Goal: Information Seeking & Learning: Find specific fact

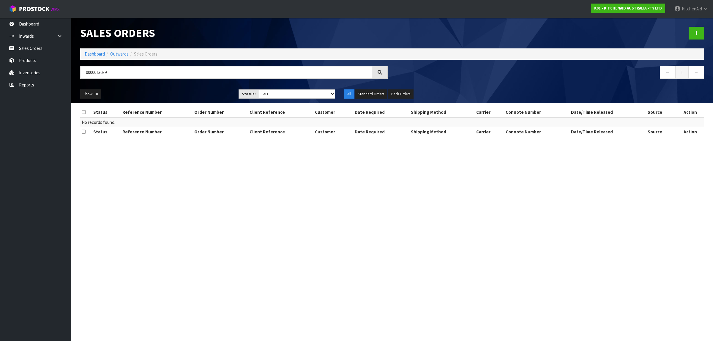
click at [121, 73] on input "0000013039" at bounding box center [226, 72] width 292 height 13
drag, startPoint x: 140, startPoint y: 72, endPoint x: 83, endPoint y: 71, distance: 56.5
click at [83, 71] on input "0000013039" at bounding box center [226, 72] width 292 height 13
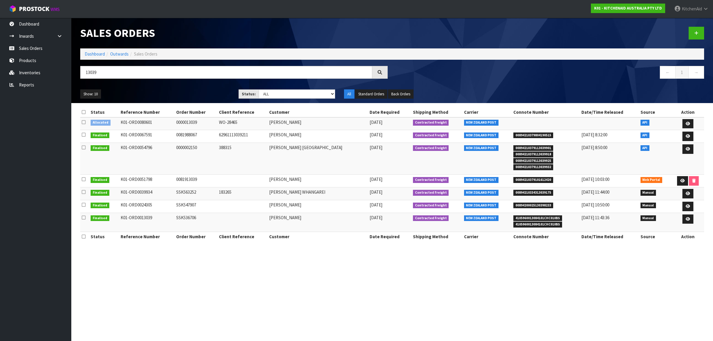
type input "13039"
click at [41, 58] on link "Products" at bounding box center [35, 60] width 71 height 12
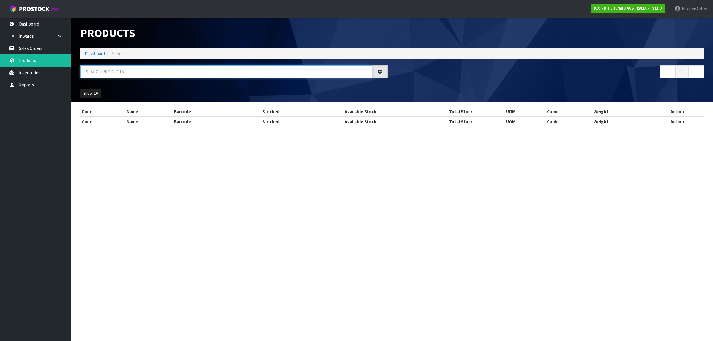
click at [134, 73] on input "text" at bounding box center [226, 71] width 292 height 13
paste input "WPW10119326"
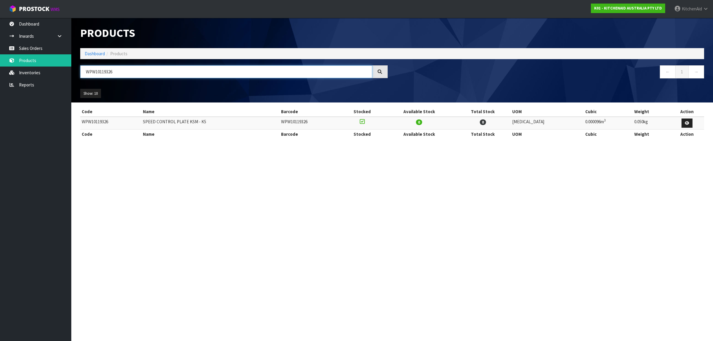
paste input "11567753"
drag, startPoint x: 154, startPoint y: 70, endPoint x: 84, endPoint y: 67, distance: 69.9
click at [84, 67] on input "WPW10119326" at bounding box center [226, 71] width 292 height 13
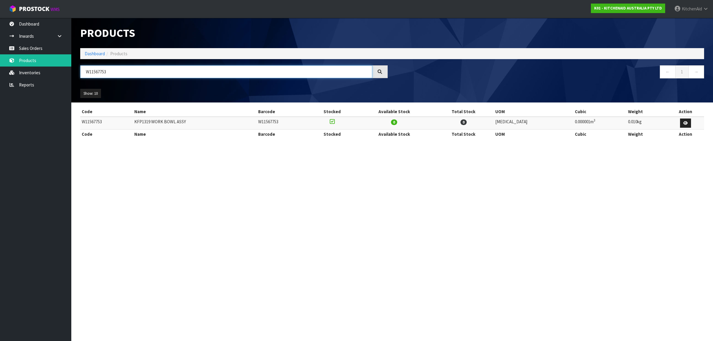
paste input "240684"
drag, startPoint x: 105, startPoint y: 64, endPoint x: 80, endPoint y: 62, distance: 24.4
click at [80, 62] on div "Products Import Products Drop file here to import csv template Dashboard Produc…" at bounding box center [392, 60] width 633 height 85
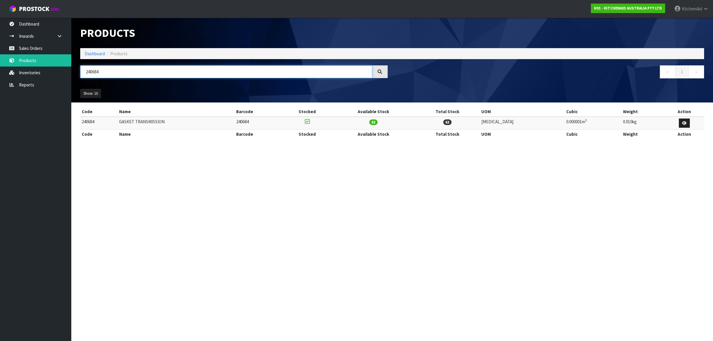
click at [220, 65] on div "Products Import Products Drop file here to import csv template Dashboard Produc…" at bounding box center [392, 60] width 633 height 85
drag, startPoint x: 215, startPoint y: 71, endPoint x: 79, endPoint y: 67, distance: 135.6
click at [78, 69] on div "240684" at bounding box center [234, 73] width 316 height 17
paste input "WP3184200"
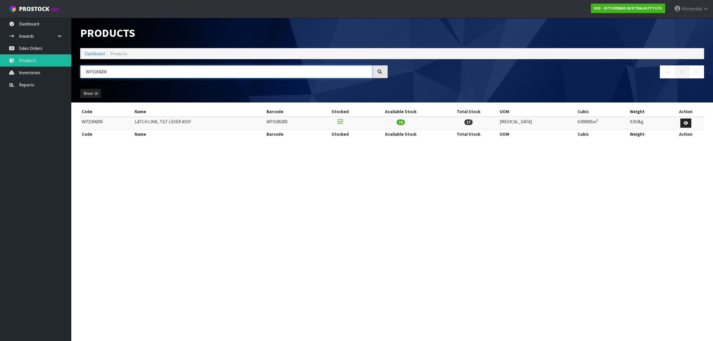
paste input "W10119326"
drag, startPoint x: 116, startPoint y: 76, endPoint x: 80, endPoint y: 74, distance: 36.3
click at [80, 74] on input "WP3184200" at bounding box center [226, 71] width 292 height 13
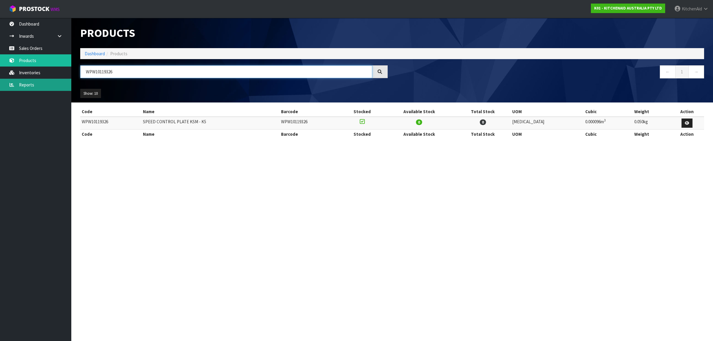
paste input "10471364"
drag, startPoint x: 156, startPoint y: 73, endPoint x: 63, endPoint y: 76, distance: 93.3
click at [63, 77] on body "Toggle navigation ProStock WMS K01 - KITCHENAID AUSTRALIA PTY LTD [GEOGRAPHIC_D…" at bounding box center [356, 170] width 713 height 341
type input "W10471364"
